Goal: Find specific page/section: Find specific page/section

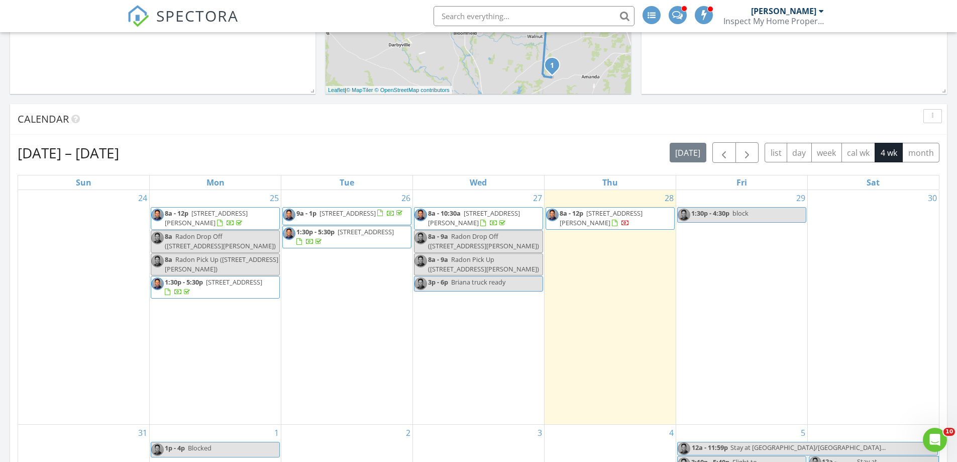
scroll to position [402, 0]
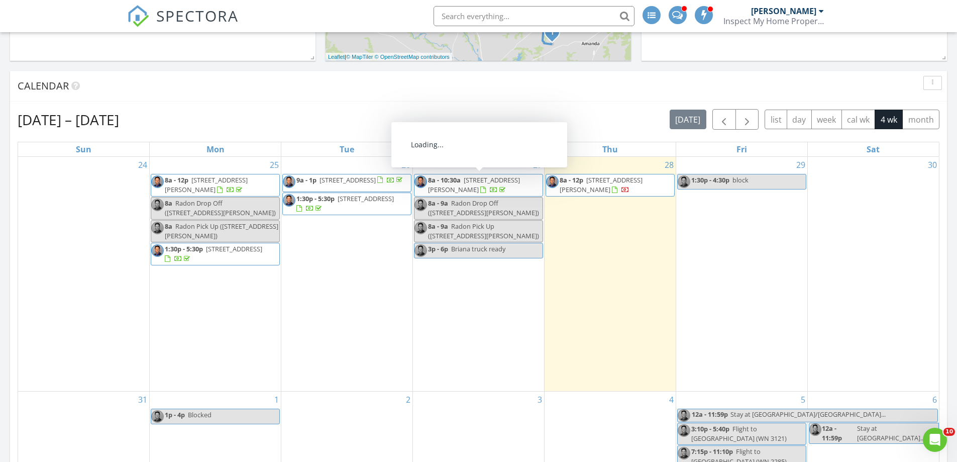
click at [483, 179] on span "1709 Clifton Ave, Columbus 43203" at bounding box center [474, 184] width 92 height 19
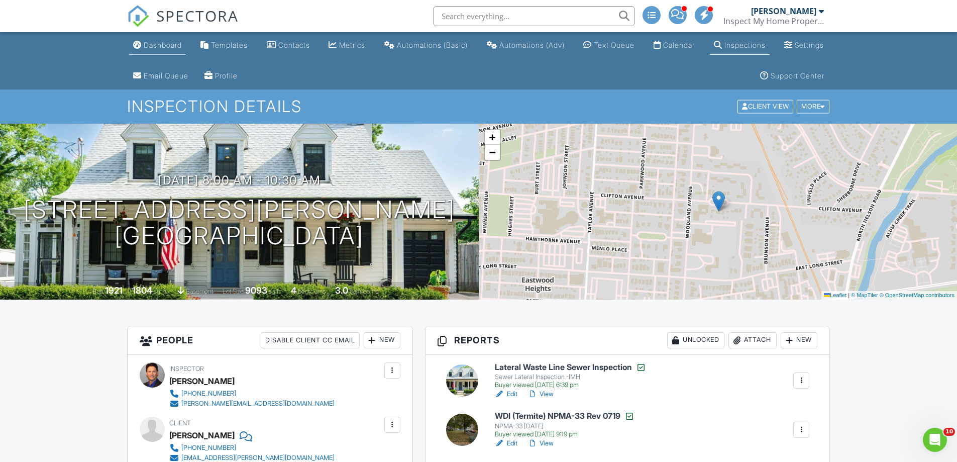
click at [164, 44] on div "Dashboard" at bounding box center [163, 45] width 38 height 9
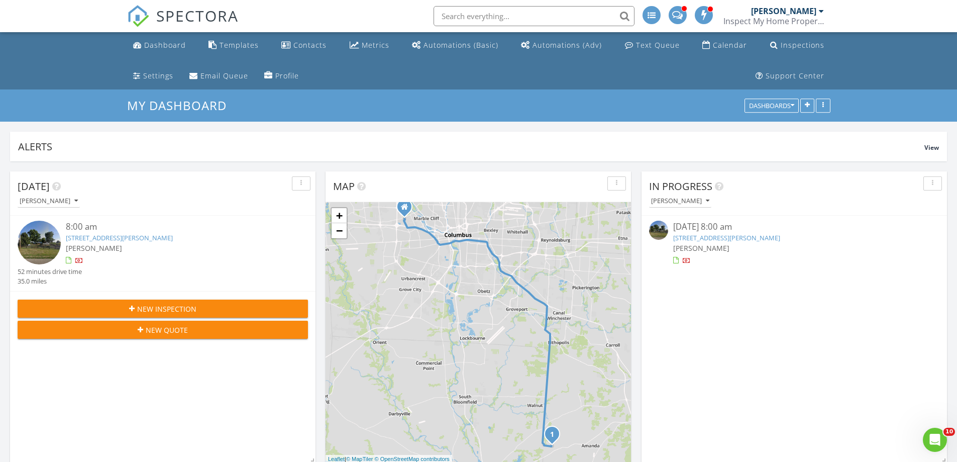
click at [679, 15] on span at bounding box center [677, 14] width 11 height 9
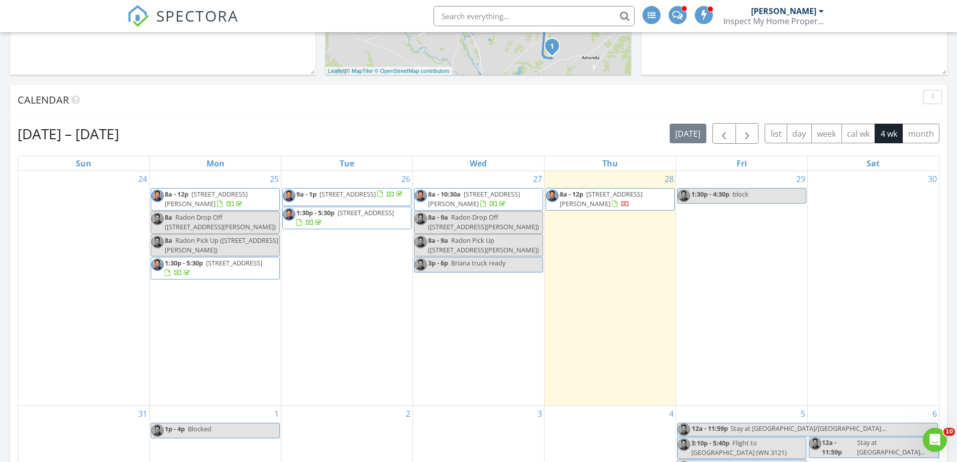
scroll to position [402, 0]
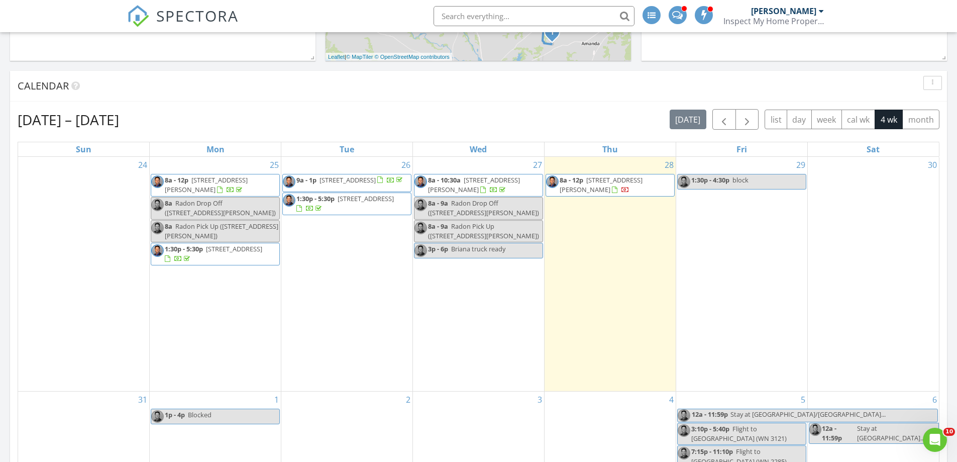
click at [224, 179] on span "1722 Cole St, Columbus 43205" at bounding box center [206, 184] width 83 height 19
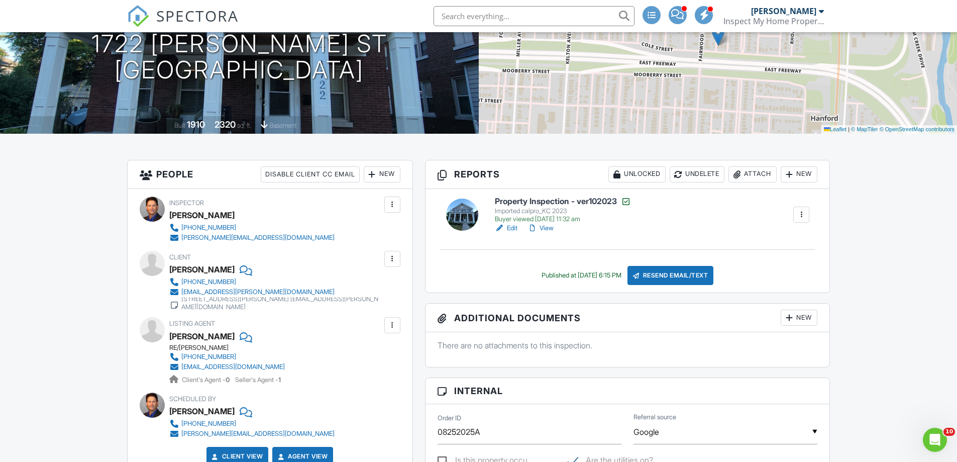
scroll to position [201, 0]
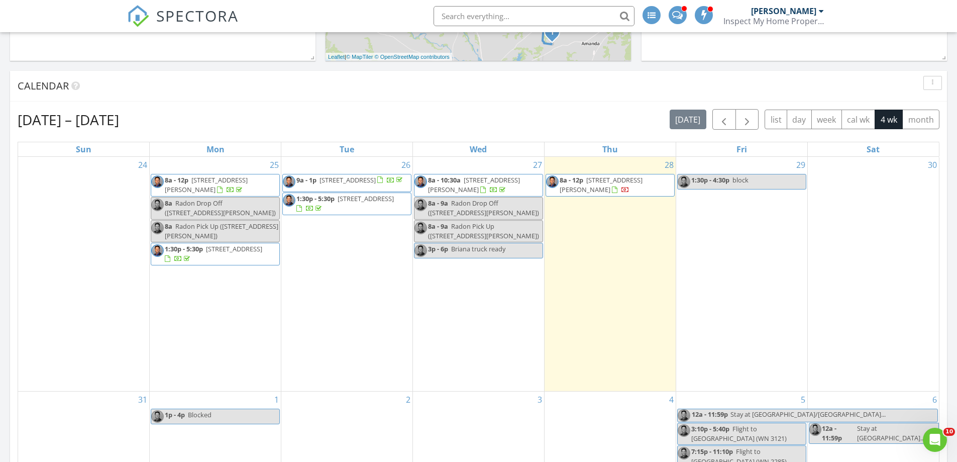
click at [225, 251] on span "[STREET_ADDRESS]" at bounding box center [234, 248] width 56 height 9
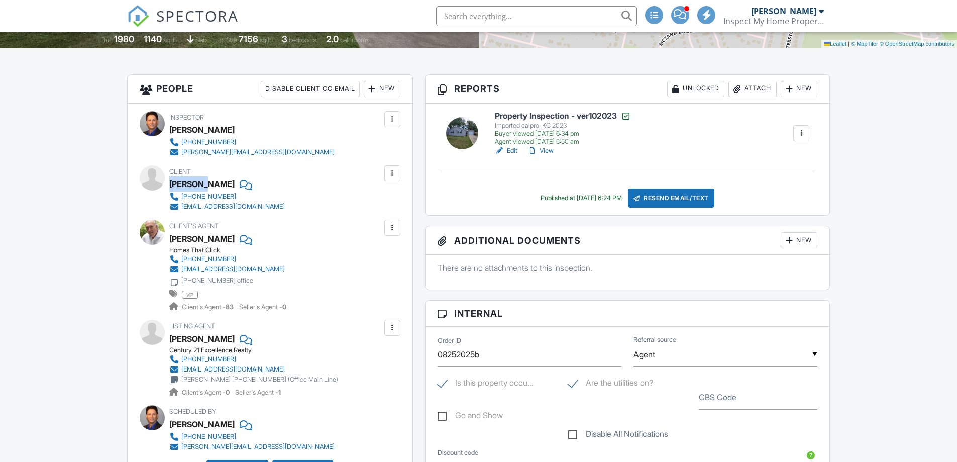
drag, startPoint x: 188, startPoint y: 184, endPoint x: 202, endPoint y: 184, distance: 13.6
click at [202, 184] on div "Jennifer Kuchel" at bounding box center [201, 183] width 65 height 15
drag, startPoint x: 206, startPoint y: 184, endPoint x: 228, endPoint y: 183, distance: 21.6
click at [229, 183] on div "Jennifer Kuchel" at bounding box center [201, 183] width 65 height 15
click at [220, 183] on div "Jennifer Kuchel" at bounding box center [201, 183] width 65 height 15
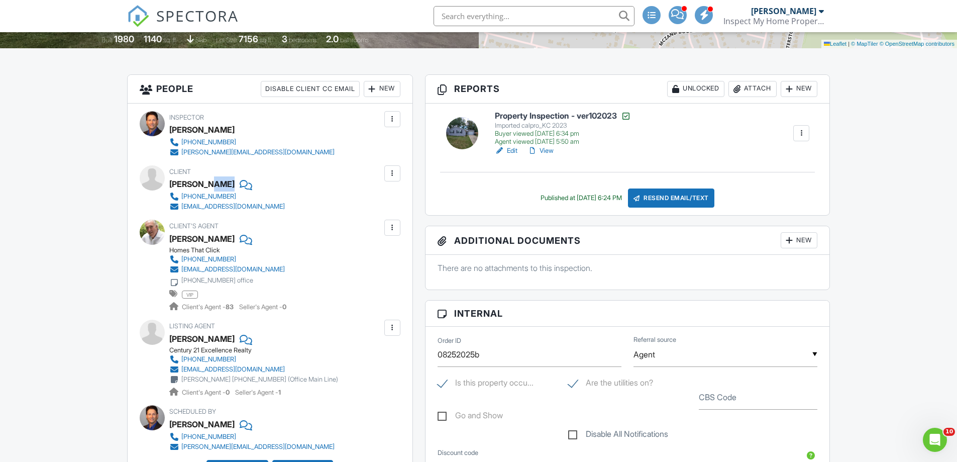
drag, startPoint x: 203, startPoint y: 184, endPoint x: 228, endPoint y: 183, distance: 24.6
click at [231, 183] on div "Jennifer Kuchel" at bounding box center [231, 183] width 124 height 15
copy div "Kuchel"
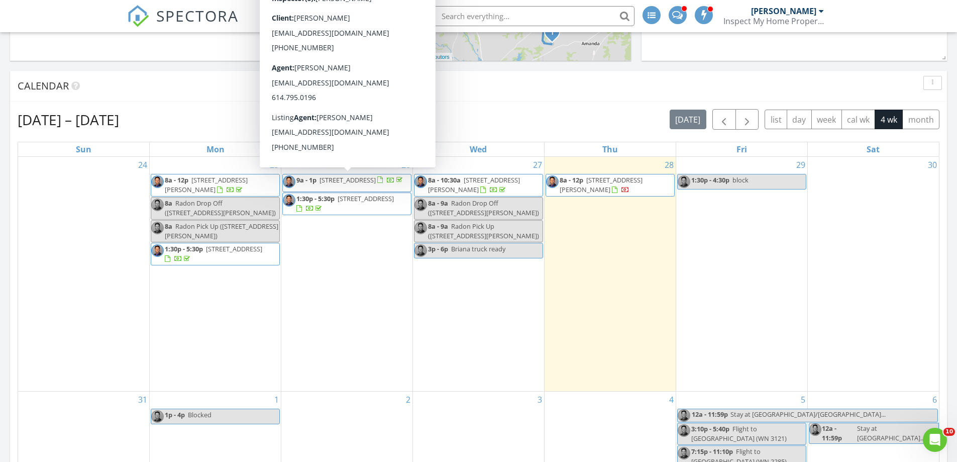
click at [373, 180] on span "5350 Meadow Grove Dr, Grove City 43123" at bounding box center [347, 179] width 56 height 9
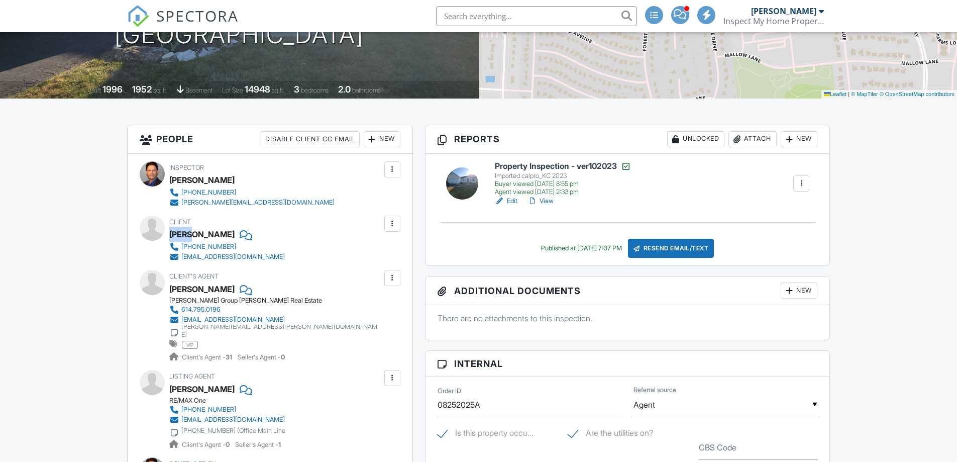
drag, startPoint x: 170, startPoint y: 236, endPoint x: 189, endPoint y: 236, distance: 19.6
click at [189, 236] on div "[PERSON_NAME]" at bounding box center [201, 234] width 65 height 15
drag, startPoint x: 198, startPoint y: 236, endPoint x: 218, endPoint y: 235, distance: 20.1
click at [218, 235] on div "[PERSON_NAME]" at bounding box center [231, 234] width 124 height 15
copy div "[PERSON_NAME]"
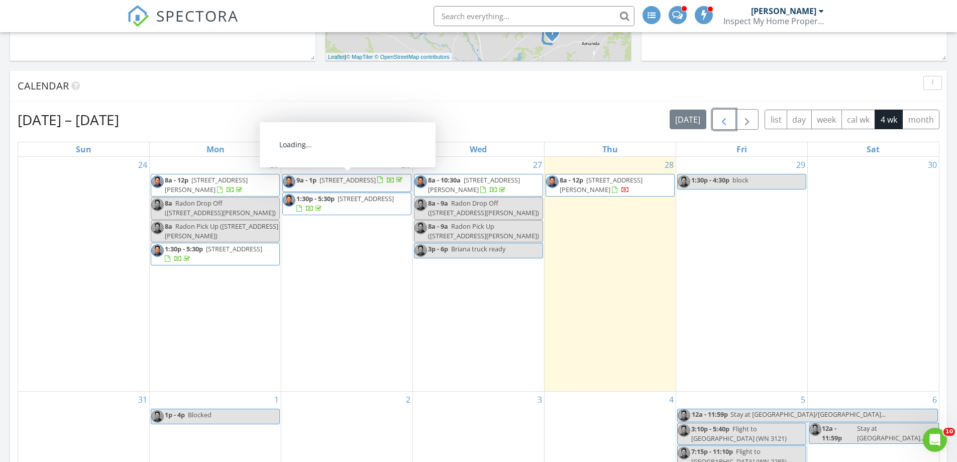
click at [727, 115] on span "button" at bounding box center [724, 120] width 12 height 12
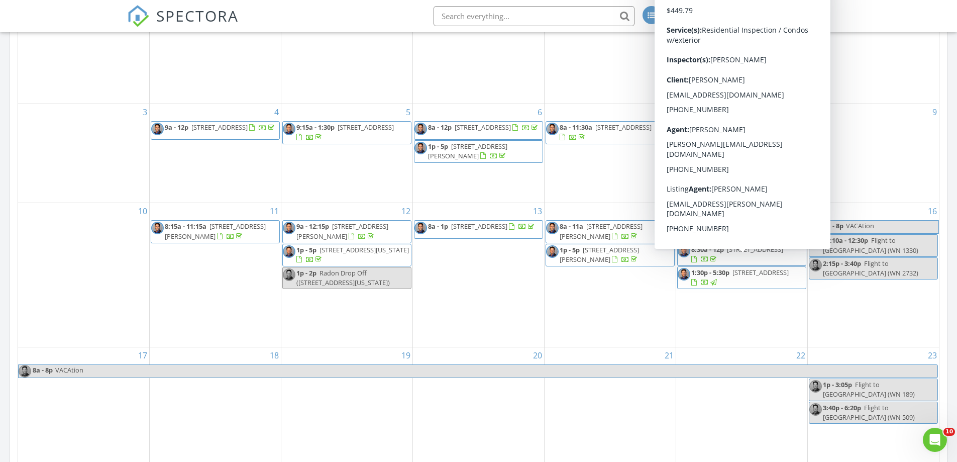
scroll to position [653, 0]
